Goal: Find specific page/section

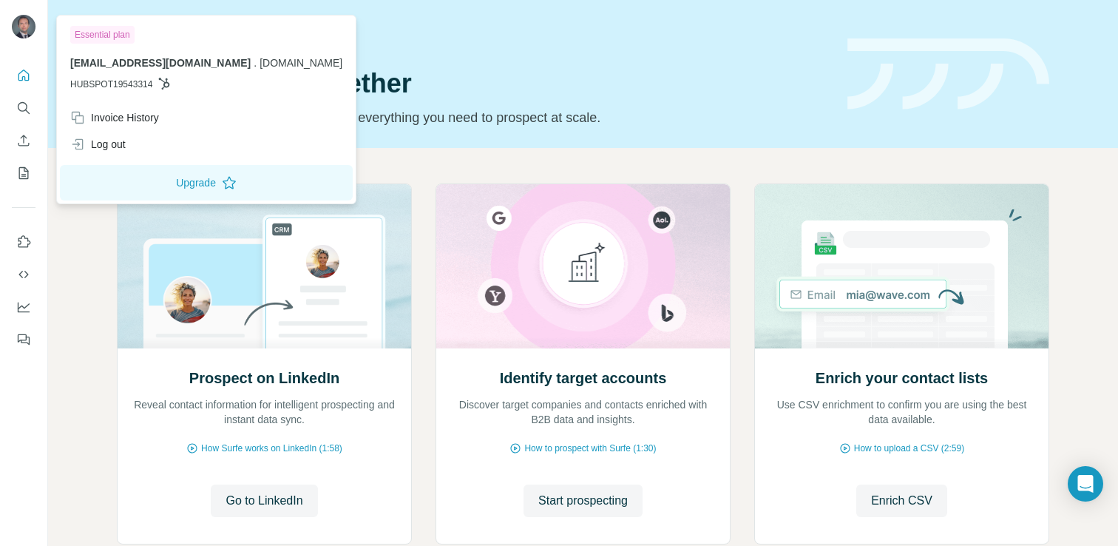
click at [13, 30] on img at bounding box center [24, 27] width 24 height 24
click at [15, 30] on img at bounding box center [24, 27] width 24 height 24
click at [30, 76] on icon "Quick start" at bounding box center [23, 75] width 15 height 15
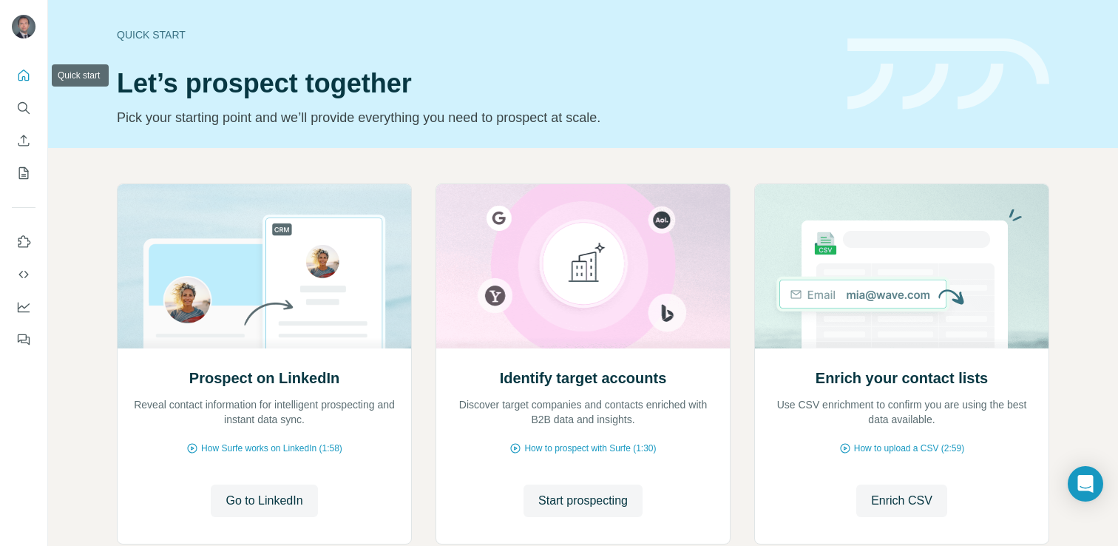
click at [24, 75] on icon "Quick start" at bounding box center [23, 75] width 15 height 15
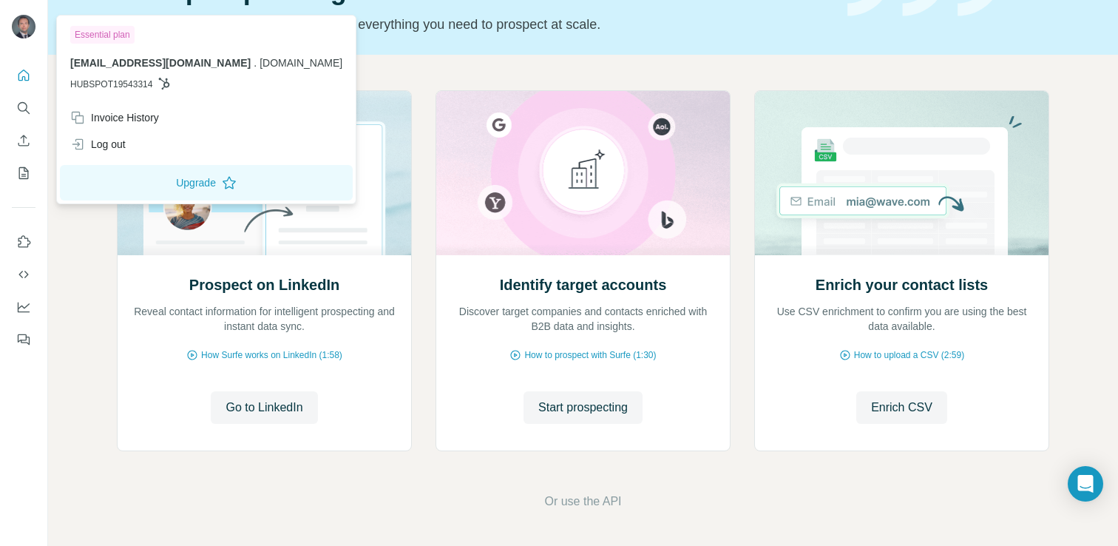
click at [117, 41] on div "Essential plan" at bounding box center [102, 35] width 64 height 18
click at [134, 108] on div "Invoice History" at bounding box center [206, 117] width 290 height 27
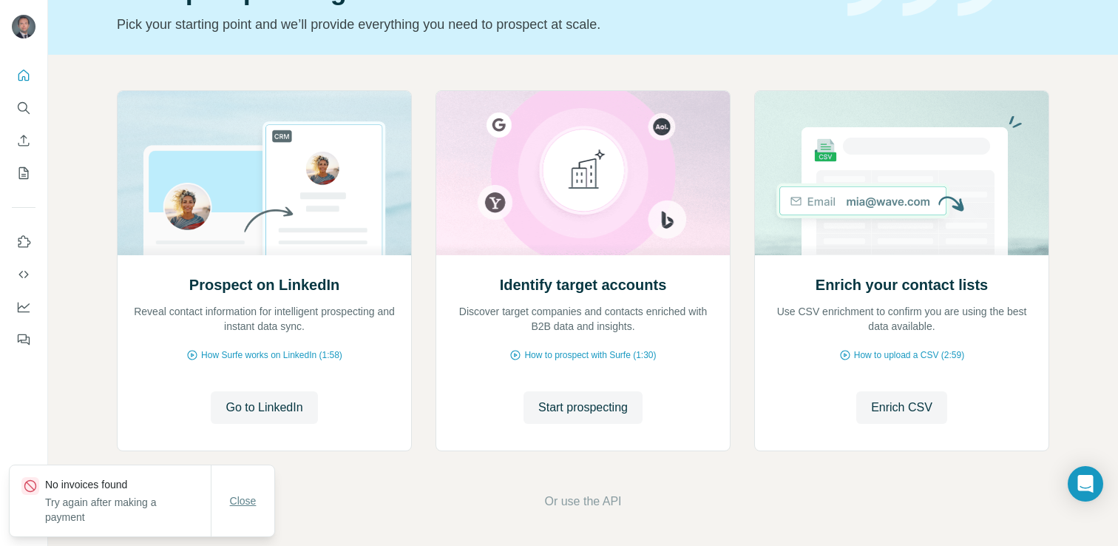
click at [237, 501] on span "Close" at bounding box center [243, 500] width 27 height 15
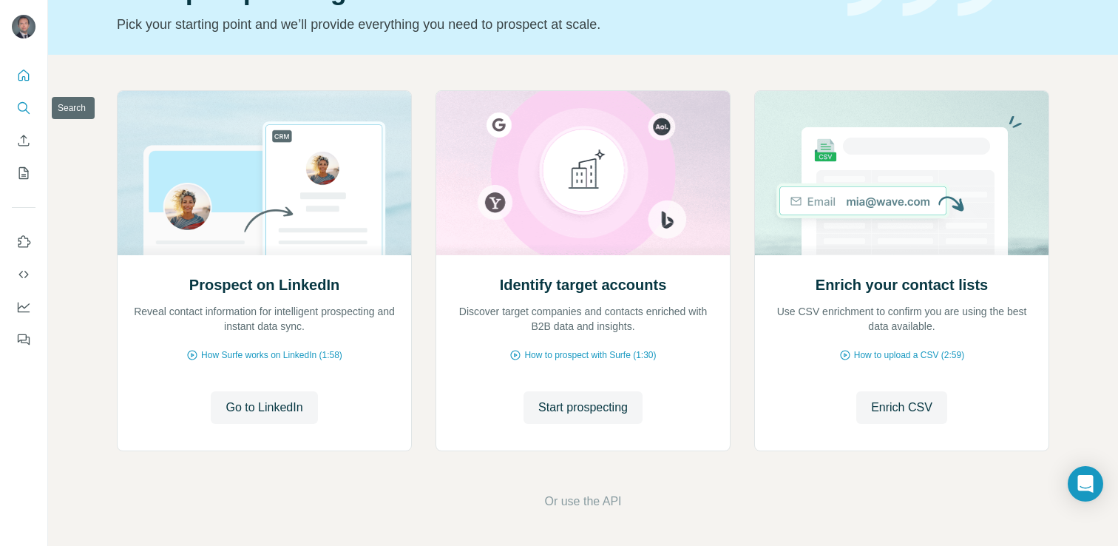
click at [17, 107] on icon "Search" at bounding box center [23, 108] width 15 height 15
